Goal: Task Accomplishment & Management: Complete application form

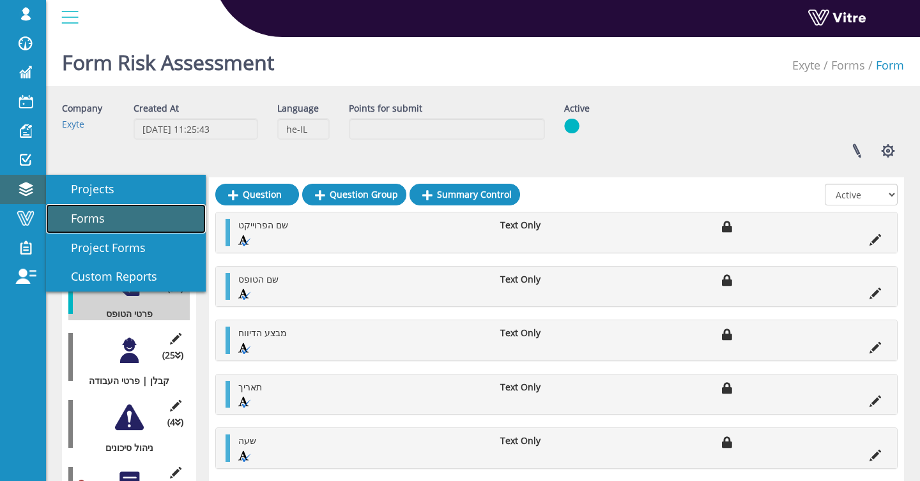
click at [132, 225] on link "Forms" at bounding box center [126, 218] width 160 height 29
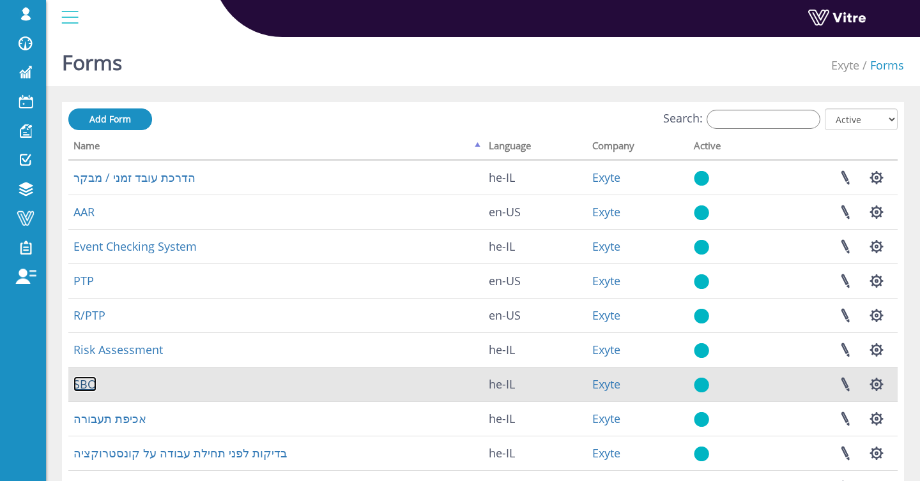
click at [91, 382] on link "SBO" at bounding box center [84, 384] width 23 height 15
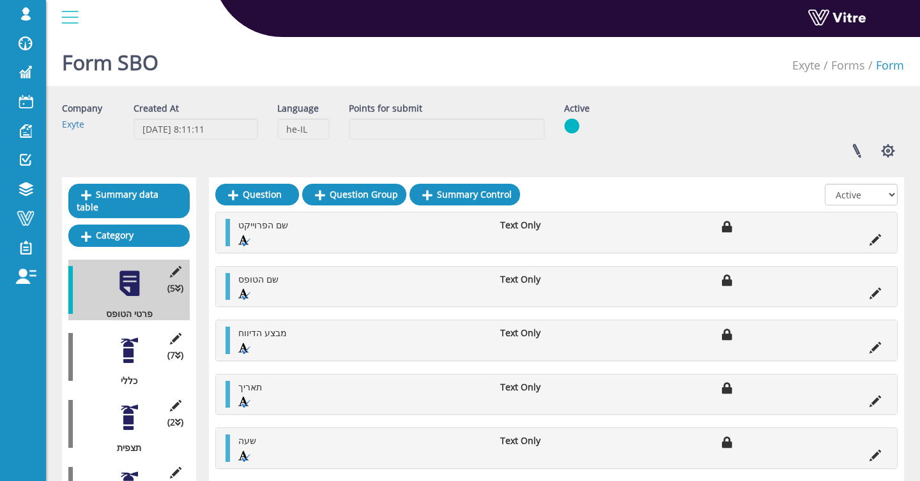
click at [130, 416] on div at bounding box center [129, 418] width 29 height 29
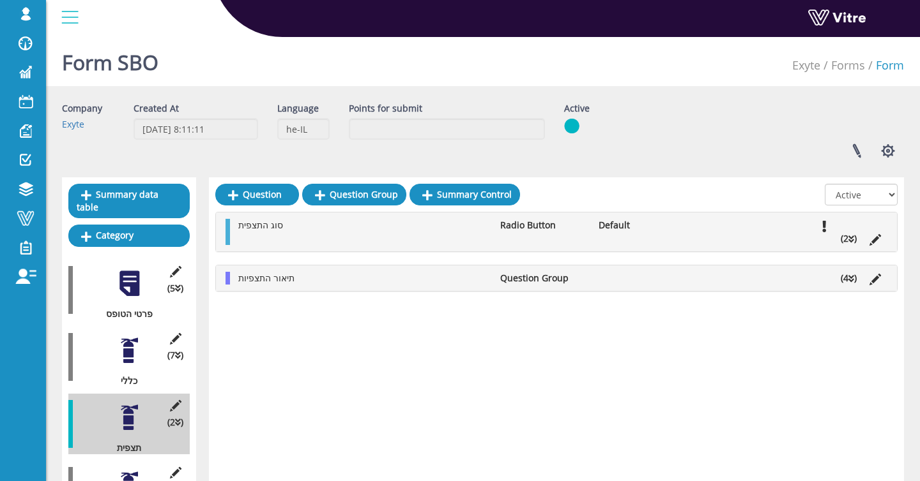
click at [618, 204] on div at bounding box center [556, 198] width 682 height 28
click at [610, 225] on li "Default" at bounding box center [641, 225] width 98 height 13
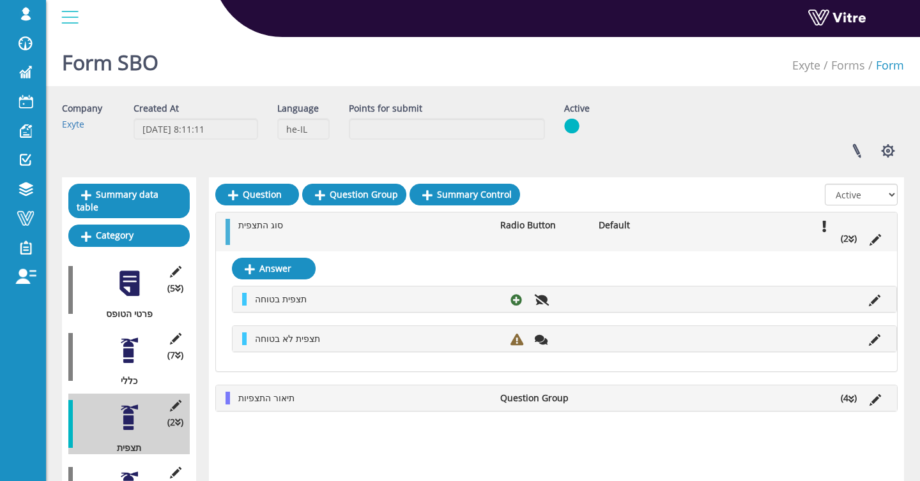
click at [610, 227] on li "Default" at bounding box center [641, 225] width 98 height 13
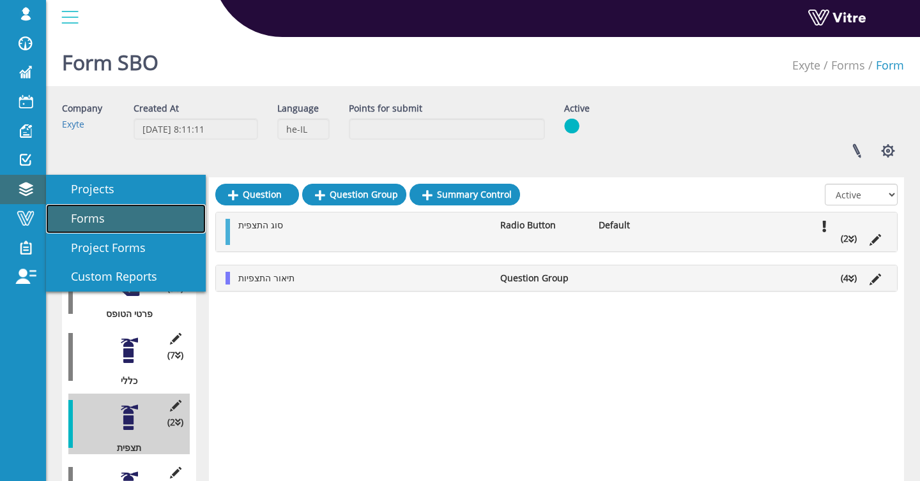
click at [64, 212] on span "Forms" at bounding box center [80, 218] width 49 height 15
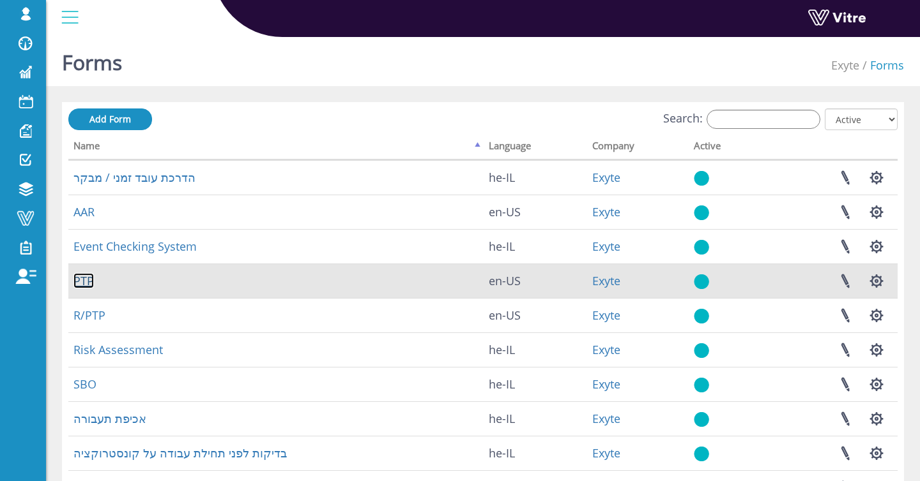
click at [87, 287] on link "PTP" at bounding box center [83, 280] width 20 height 15
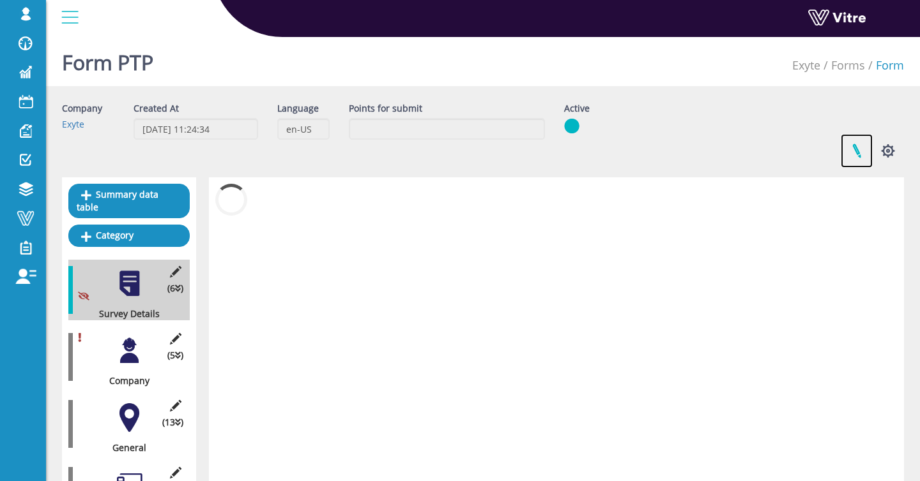
click at [845, 149] on link at bounding box center [856, 151] width 32 height 34
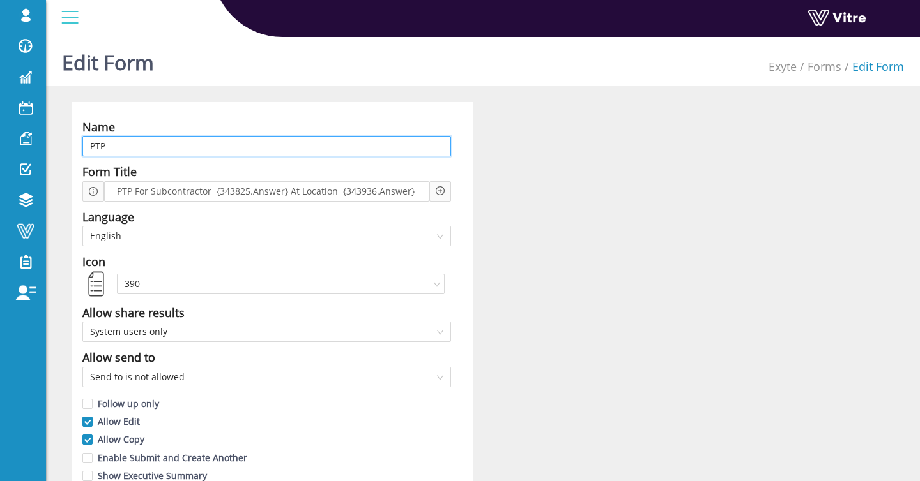
click at [111, 154] on input "PTP" at bounding box center [266, 146] width 368 height 20
click at [112, 144] on input "PTP" at bounding box center [266, 146] width 368 height 20
click at [177, 143] on input "PTP" at bounding box center [266, 146] width 368 height 20
click at [178, 143] on input "PTP" at bounding box center [266, 146] width 368 height 20
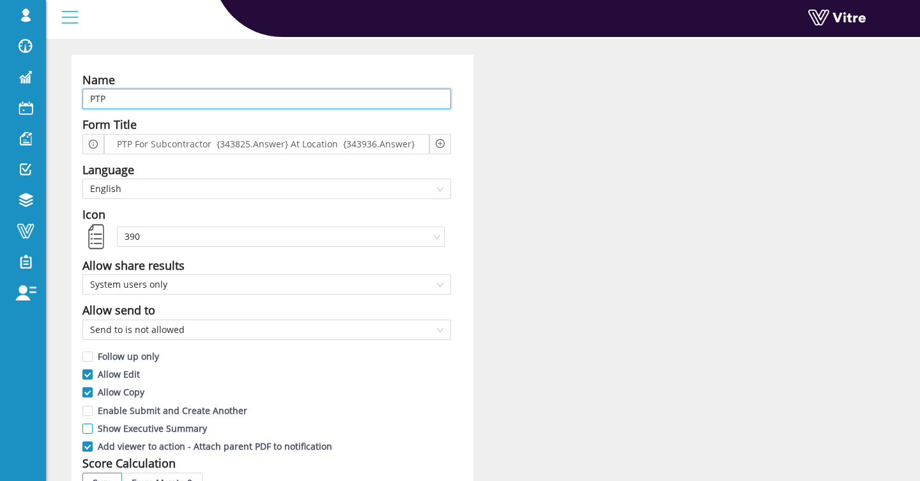
scroll to position [120, 0]
